Goal: Transaction & Acquisition: Obtain resource

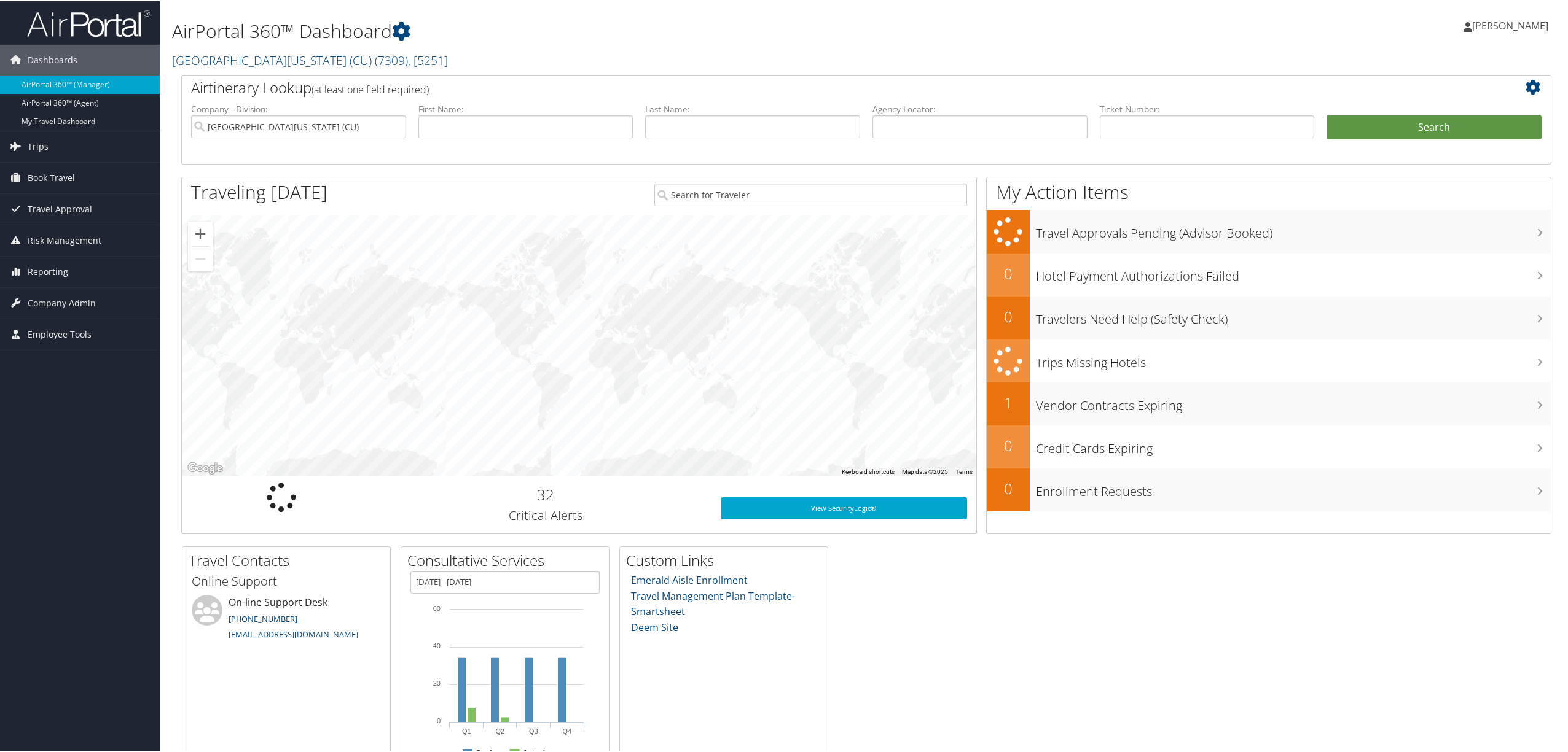
click at [893, 158] on ul "Company - Division: [GEOGRAPHIC_DATA][US_STATE] (CU) First Name: Last Name: Age…" at bounding box center [866, 133] width 1362 height 61
click at [903, 132] on input "text" at bounding box center [979, 125] width 215 height 23
paste input "D2YQMK"
type input "D2YQMK"
click at [1347, 131] on button "Search" at bounding box center [1433, 126] width 215 height 25
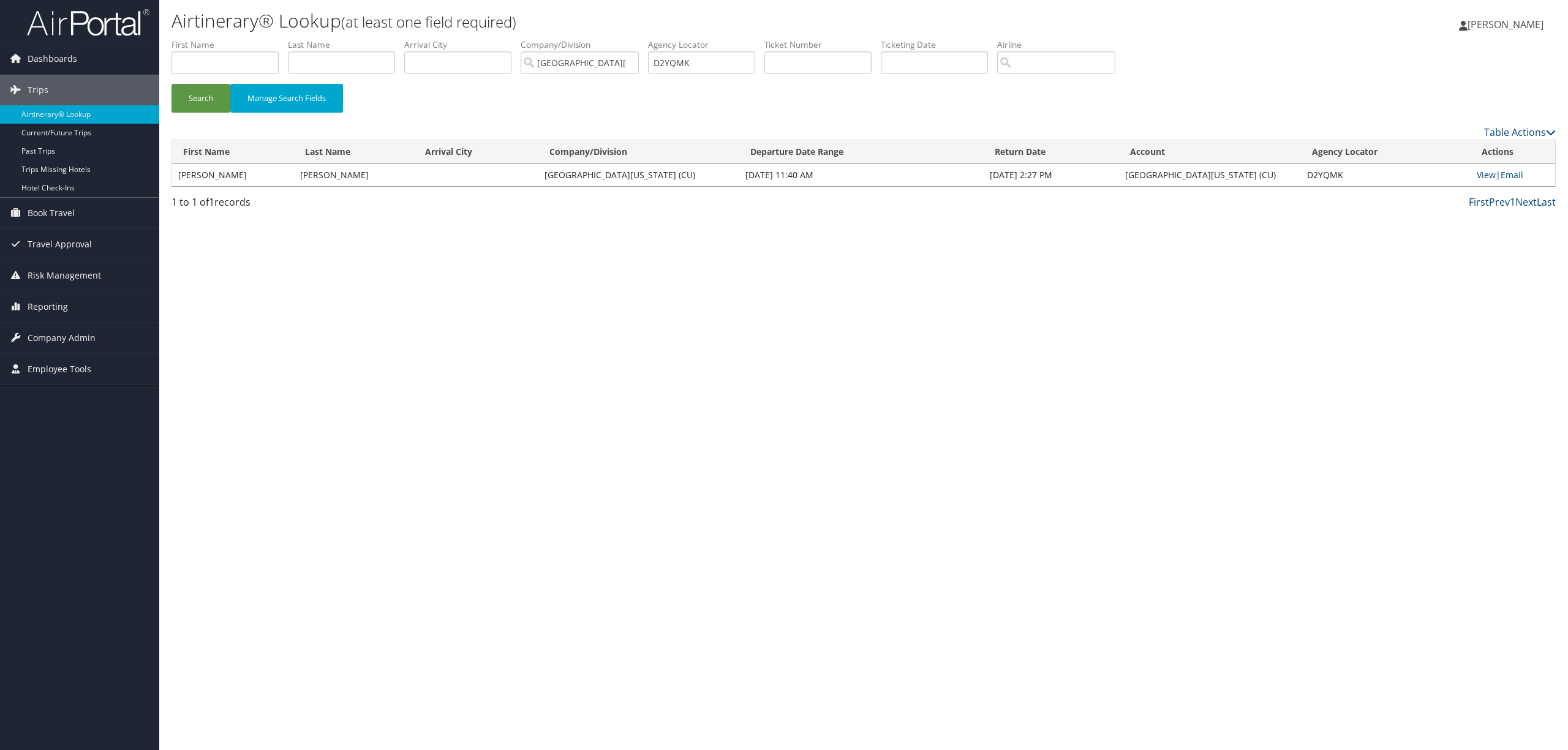
click at [1483, 175] on link "View" at bounding box center [1485, 175] width 19 height 12
drag, startPoint x: 708, startPoint y: 67, endPoint x: 710, endPoint y: 62, distance: 5.4
click at [710, 62] on input "D2YQMK" at bounding box center [702, 62] width 108 height 23
drag, startPoint x: 710, startPoint y: 62, endPoint x: 616, endPoint y: 51, distance: 94.6
click at [616, 38] on ul "First Name Last Name Departure City Arrival City Company/Division University of…" at bounding box center [863, 38] width 1383 height 0
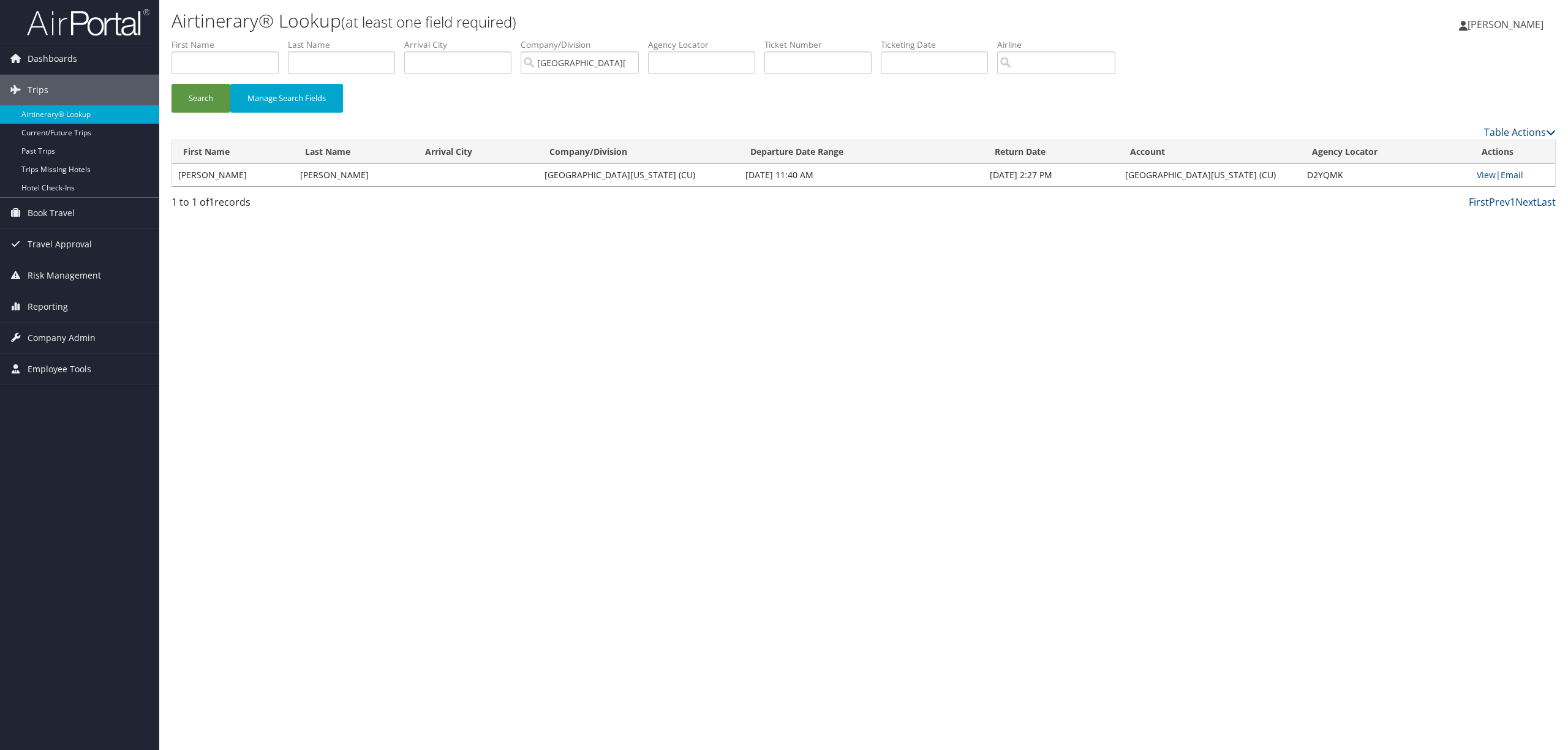
click at [320, 310] on div "Airtinerary® Lookup (at least one field required) Jay Rowley Jay Rowley My Sett…" at bounding box center [862, 375] width 1408 height 750
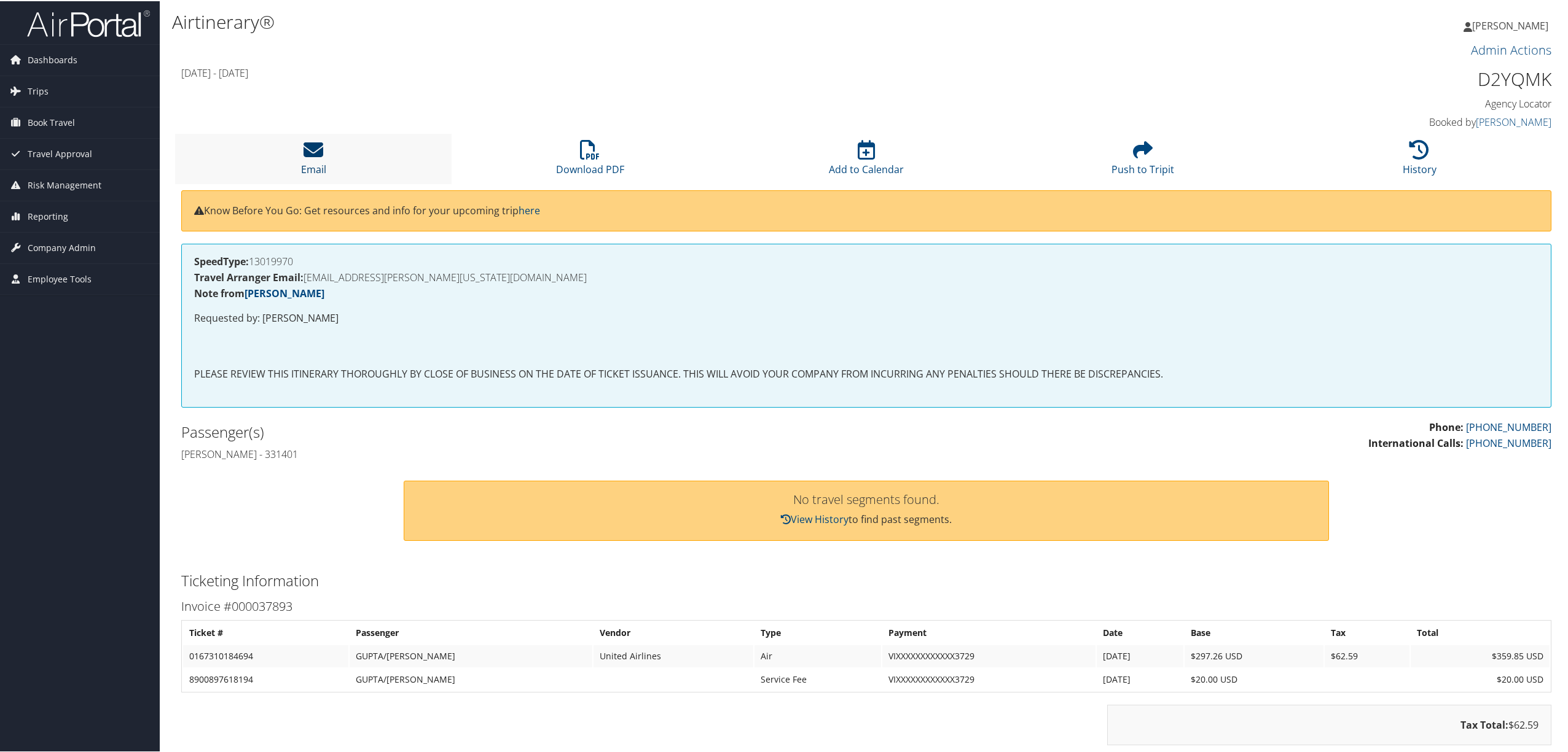
click at [320, 161] on link "Email" at bounding box center [313, 160] width 25 height 30
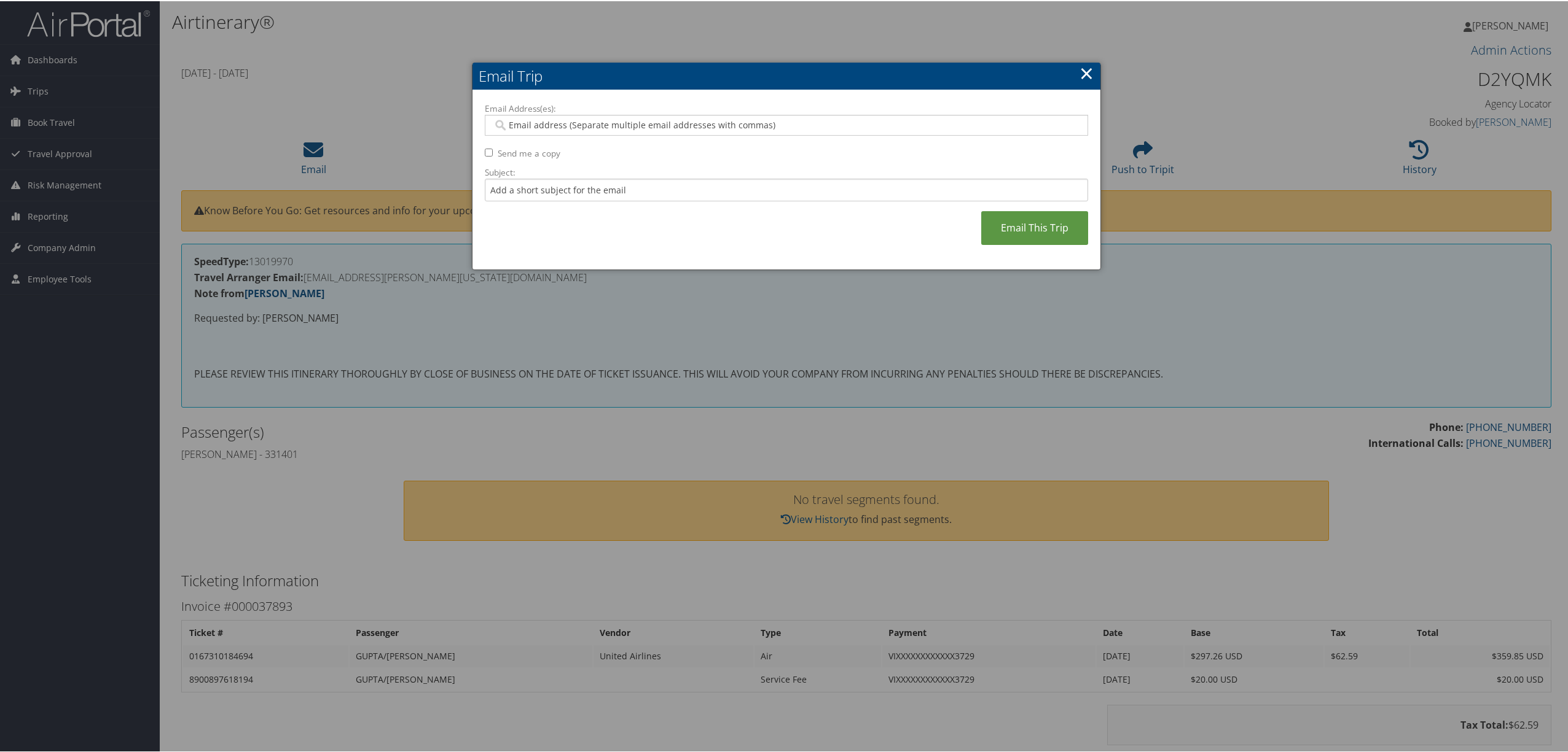
click at [605, 124] on input "Email Address(es):" at bounding box center [785, 124] width 585 height 12
paste input "cirestravel@colorado.edu"
type input "cirestravel@colorado.edu"
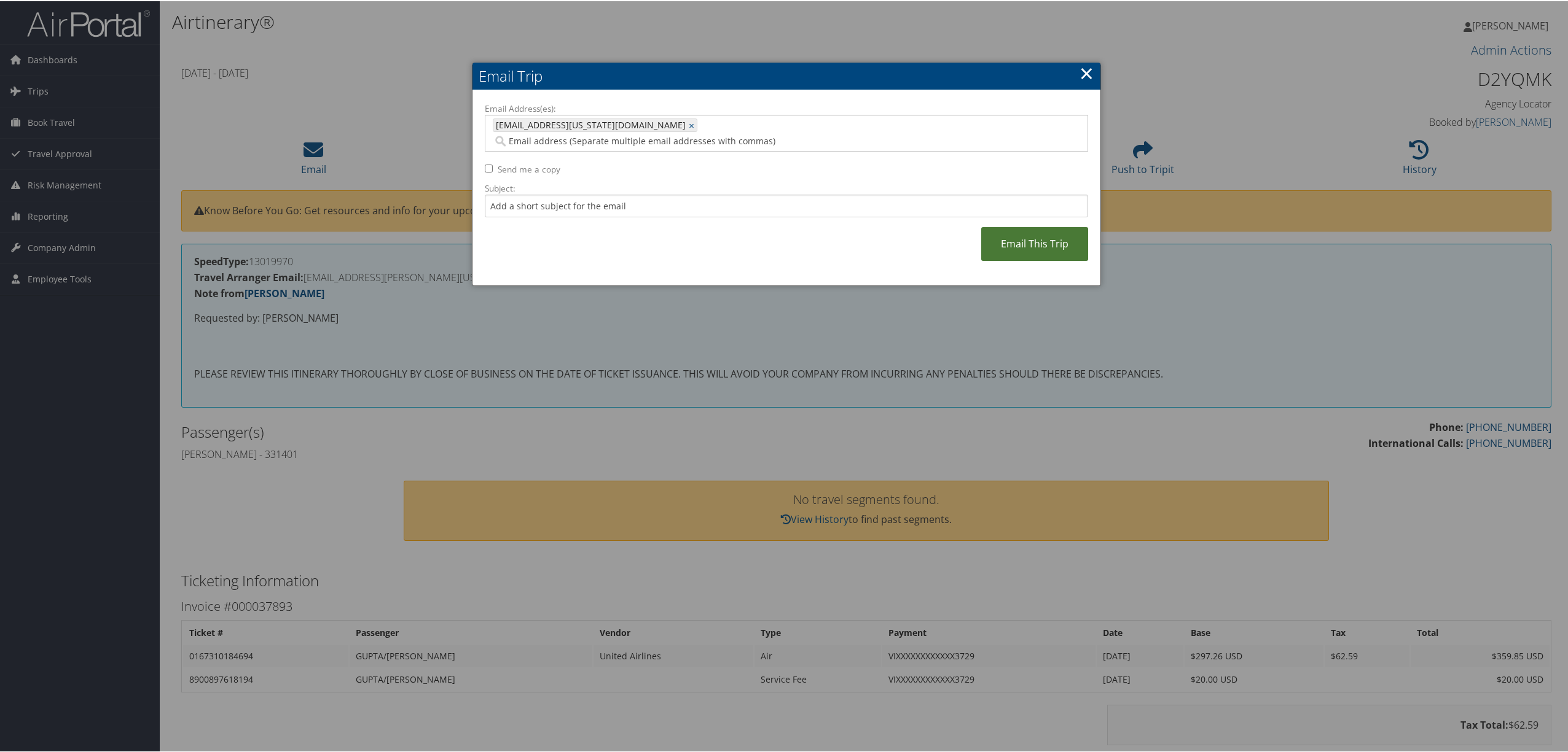
click at [1004, 234] on link "Email This Trip" at bounding box center [1034, 242] width 107 height 34
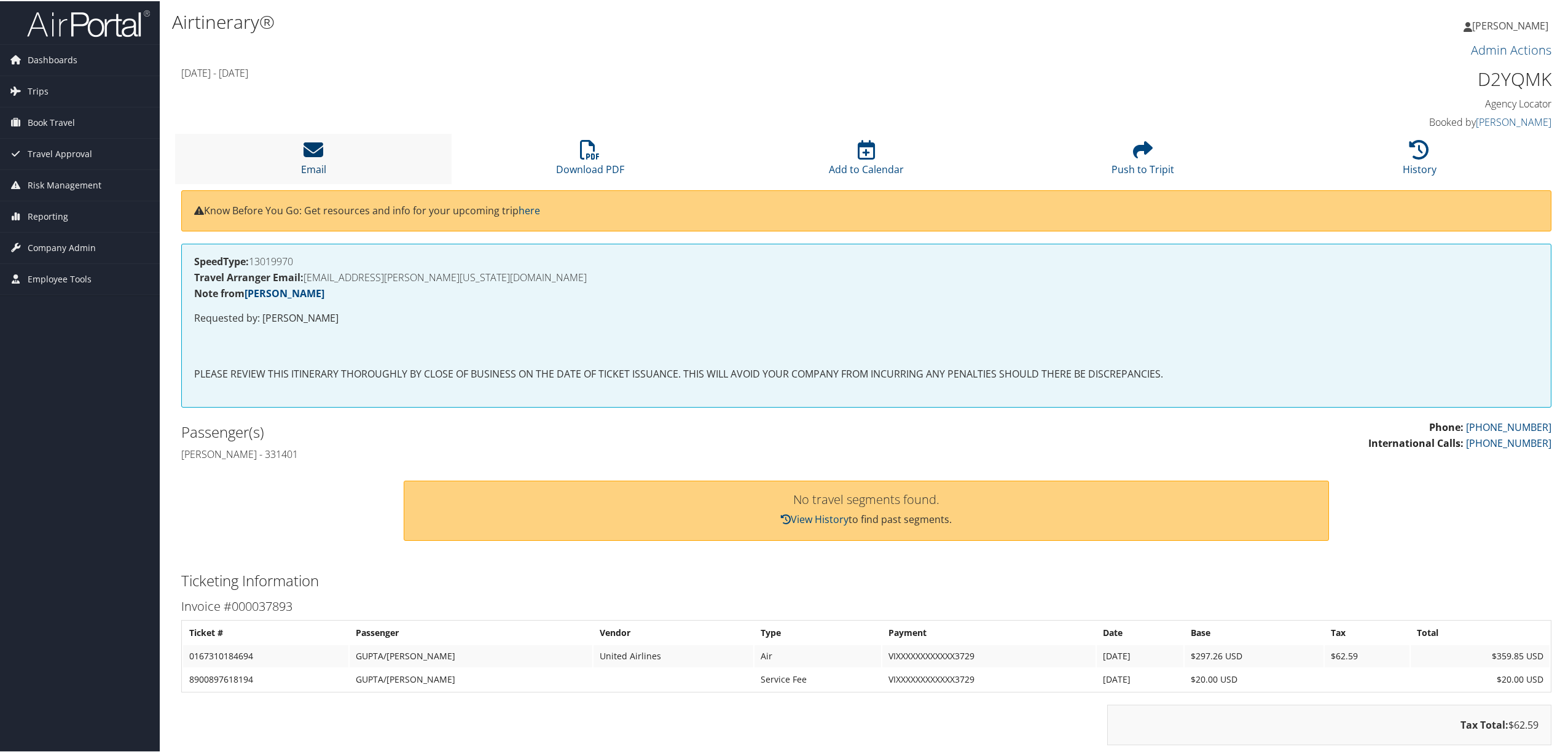
click at [305, 152] on icon at bounding box center [314, 148] width 20 height 20
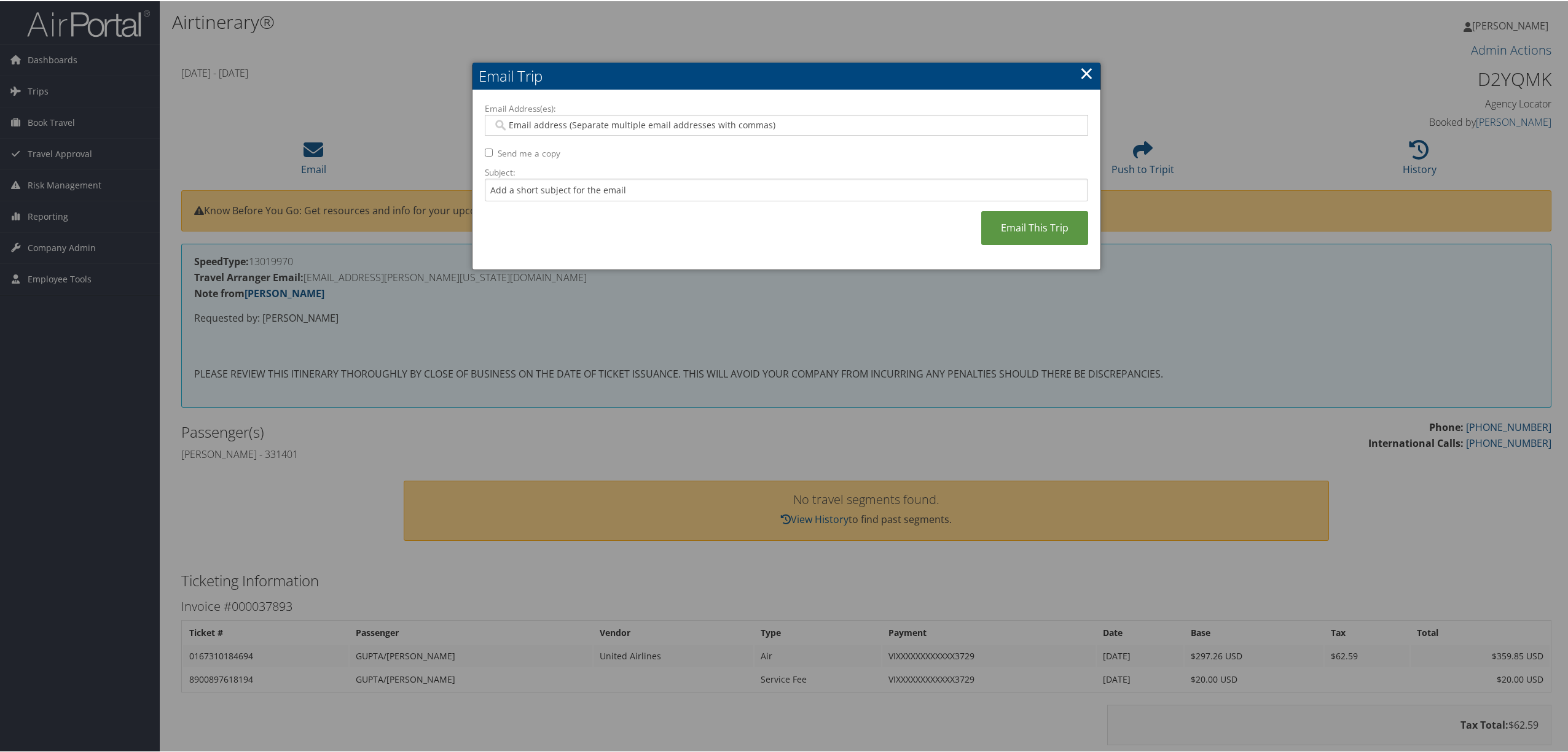
click at [513, 118] on input "Email Address(es):" at bounding box center [785, 124] width 585 height 12
paste input "cires.travel@colorado.edu"
type input "cires.travel@colorado.edu"
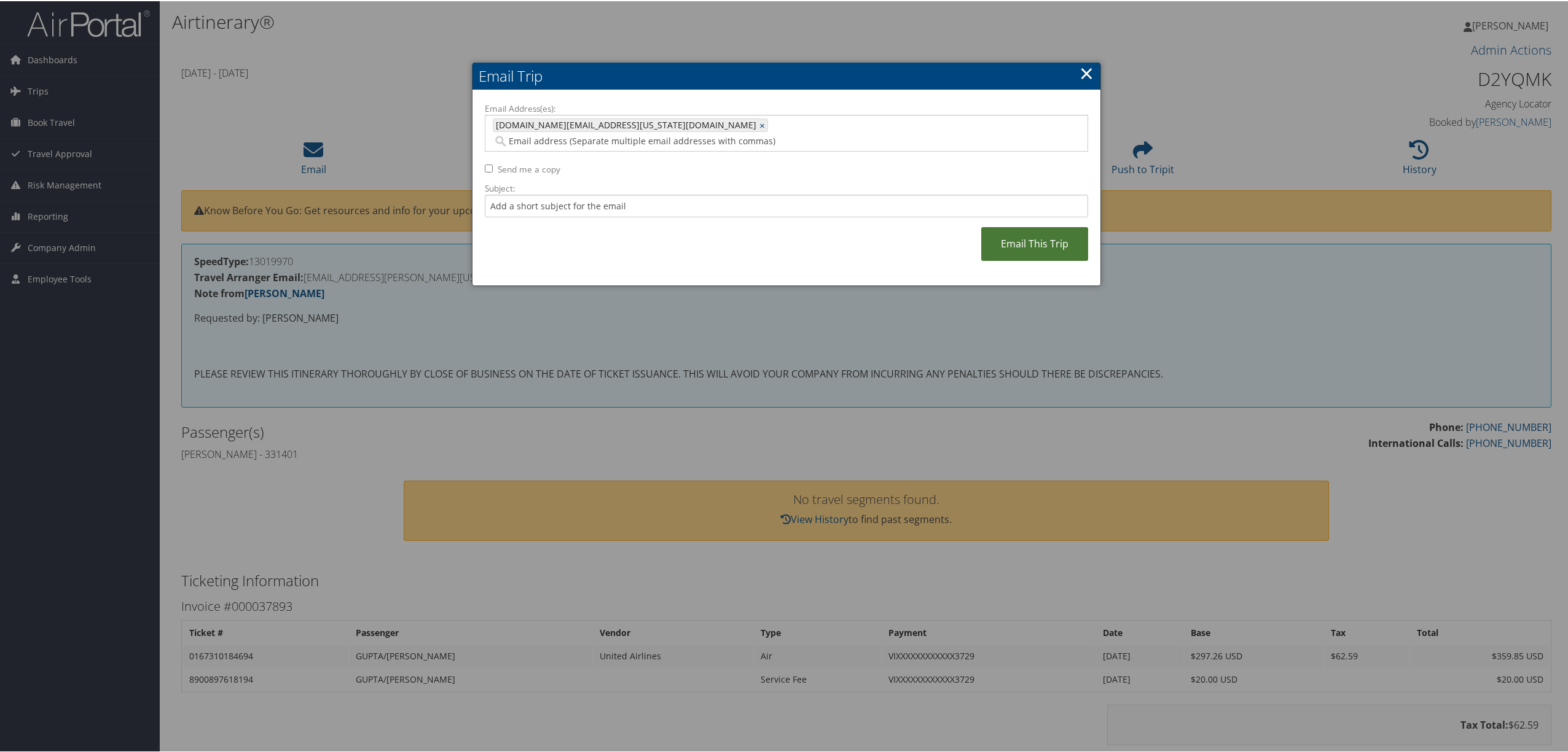
click at [1008, 228] on link "Email This Trip" at bounding box center [1034, 242] width 107 height 34
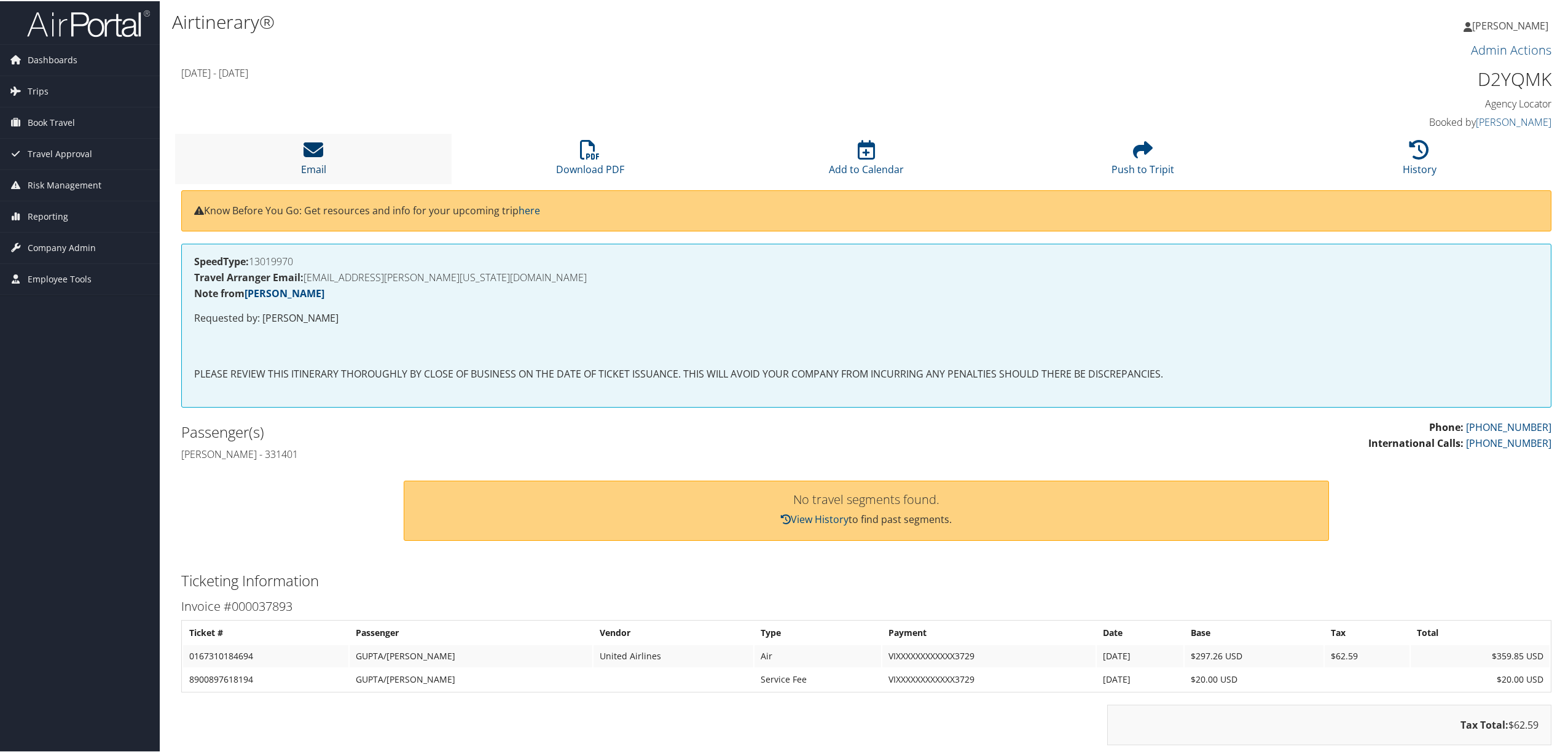
click at [311, 148] on icon at bounding box center [314, 148] width 20 height 20
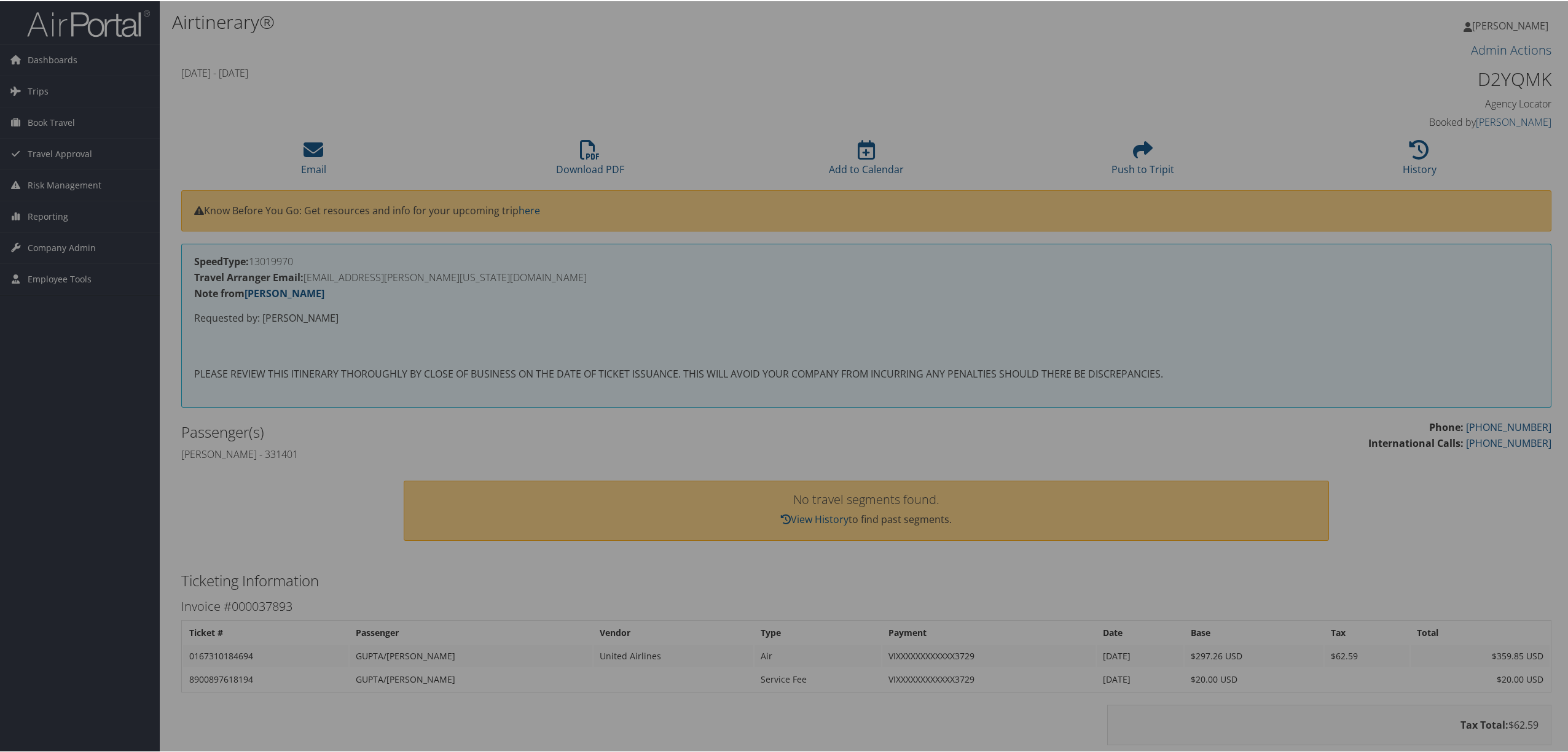
click at [313, 157] on div at bounding box center [786, 376] width 1573 height 752
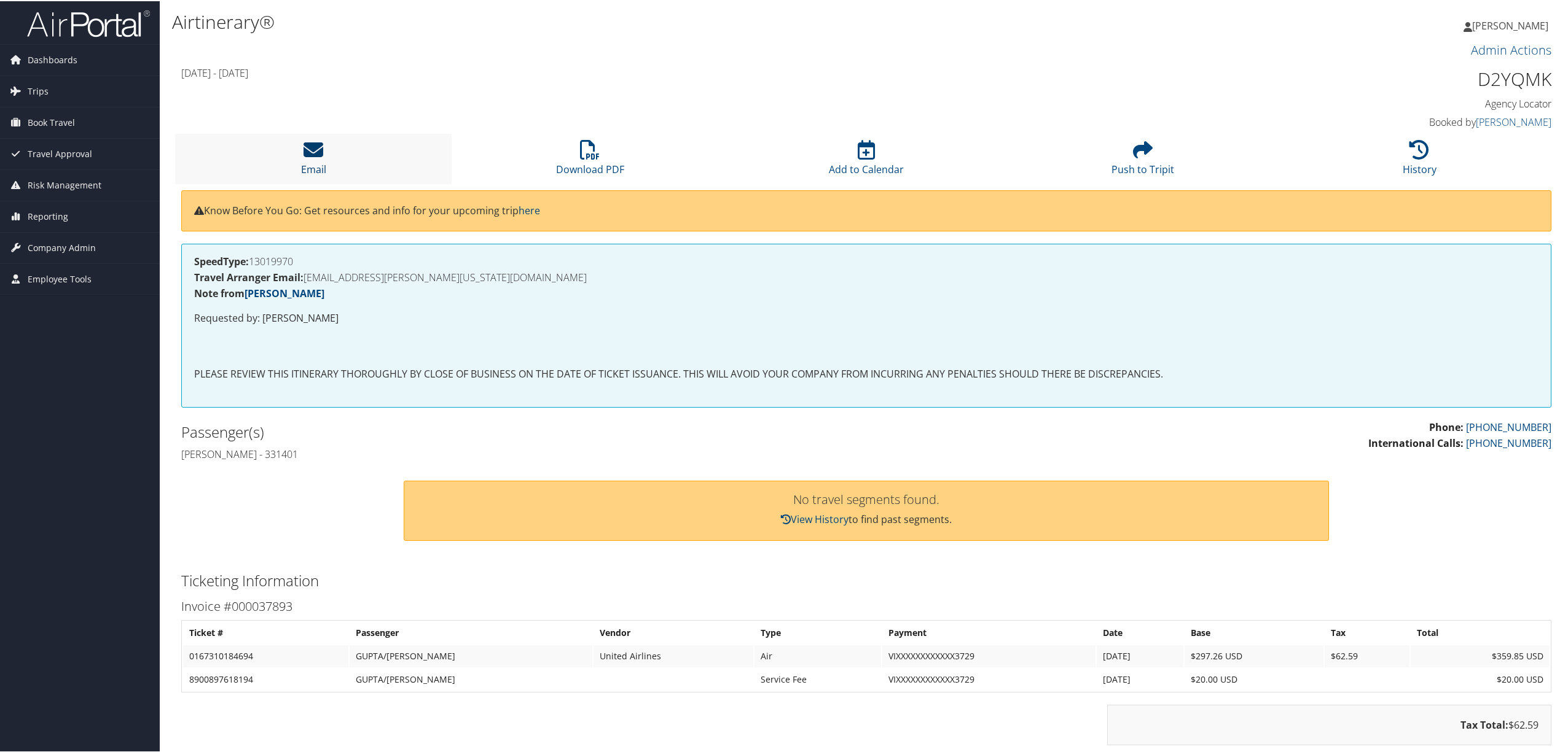
click at [318, 158] on icon at bounding box center [314, 148] width 20 height 20
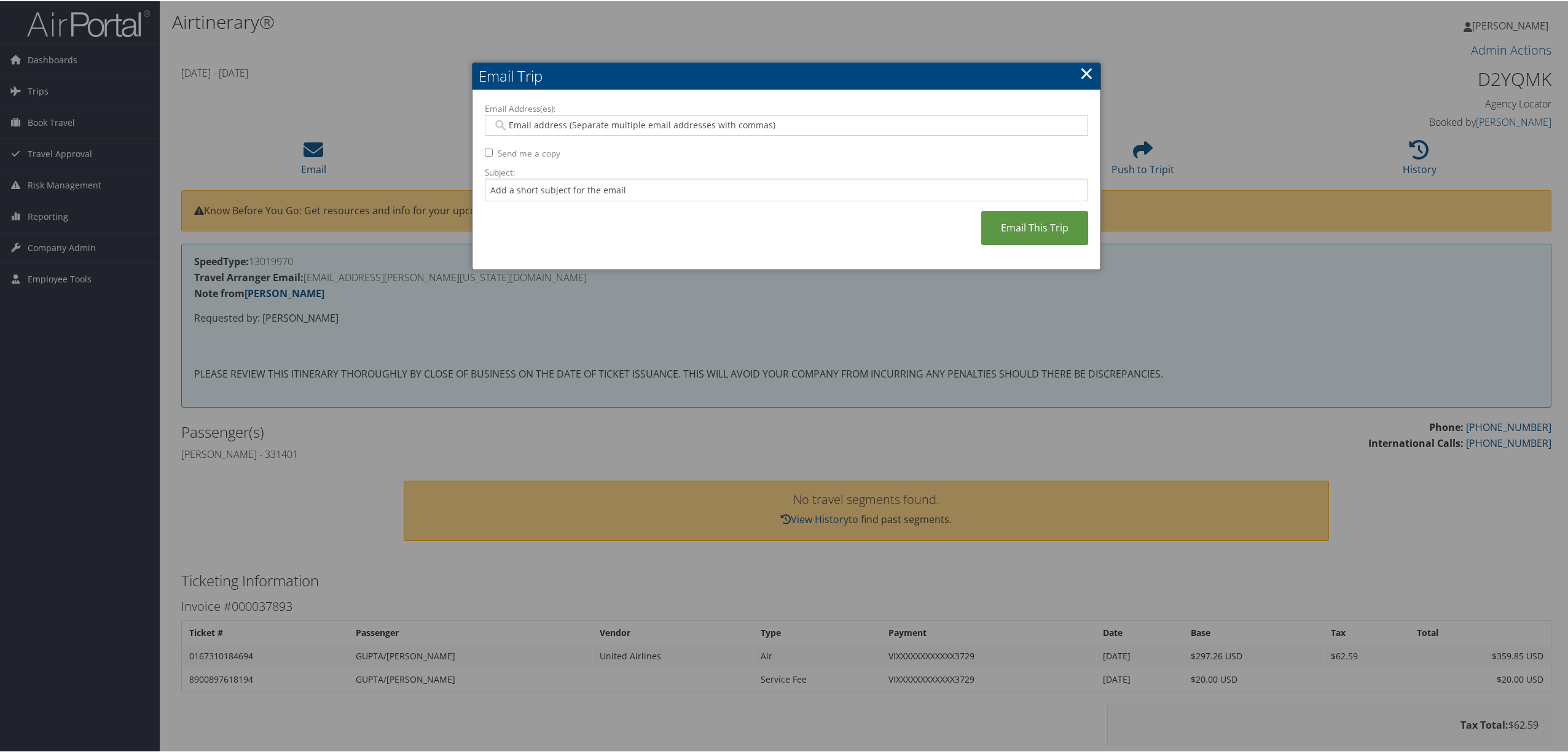
click at [511, 121] on input "Email Address(es):" at bounding box center [785, 124] width 585 height 12
paste input "nan.regnier@colorado.edu"
type input "nan.regnier@colorado.edu"
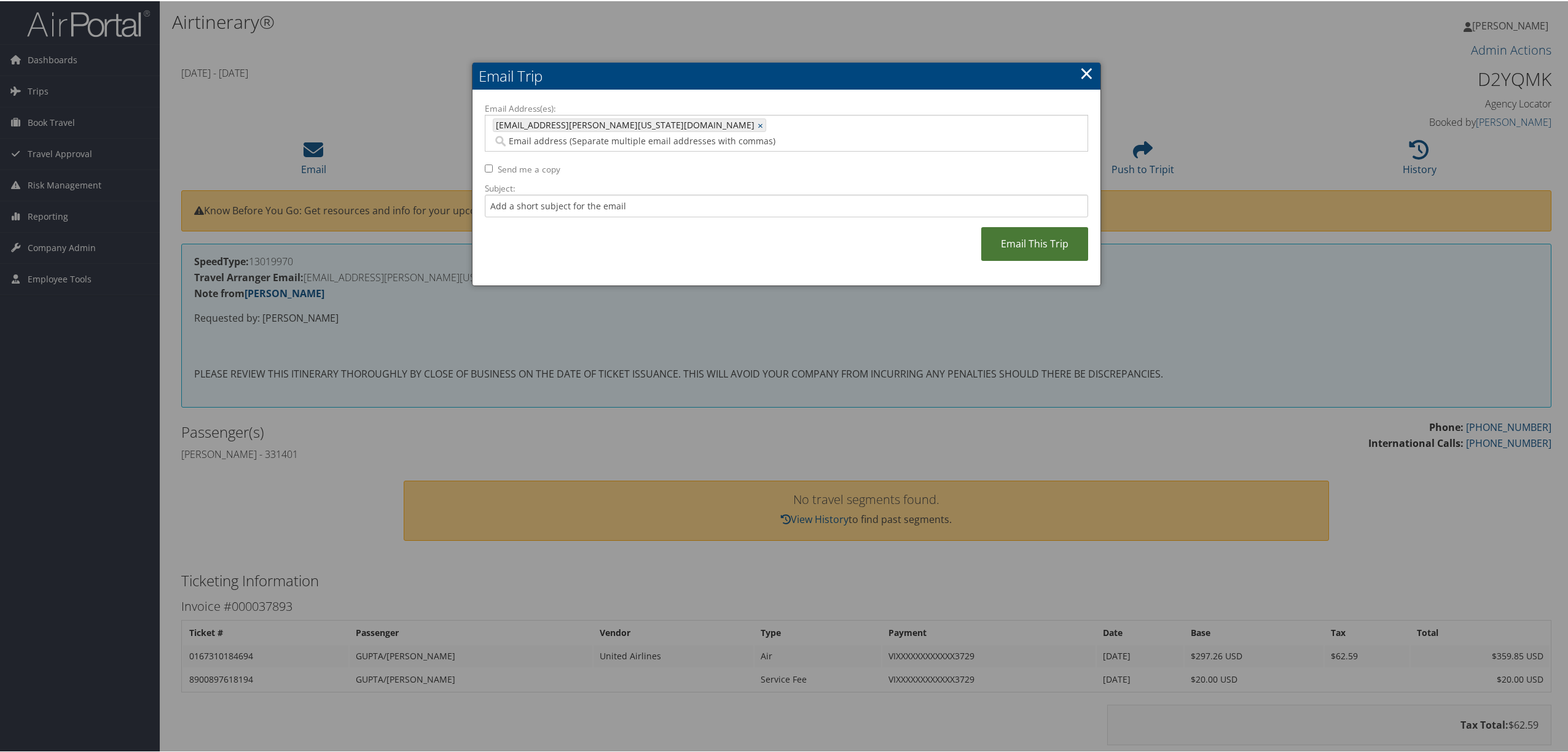
click at [1010, 226] on link "Email This Trip" at bounding box center [1034, 242] width 107 height 34
